Goal: Task Accomplishment & Management: Manage account settings

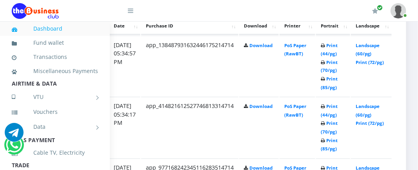
scroll to position [452, 163]
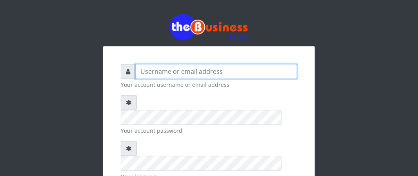
type input "Boboyen"
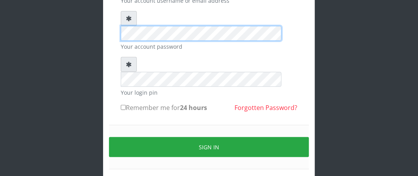
scroll to position [94, 0]
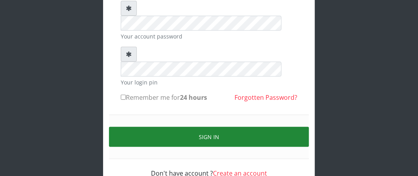
click at [158, 127] on button "Sign in" at bounding box center [209, 137] width 200 height 20
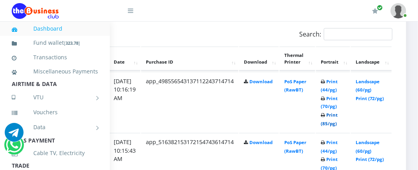
scroll to position [391, 159]
